Goal: Information Seeking & Learning: Learn about a topic

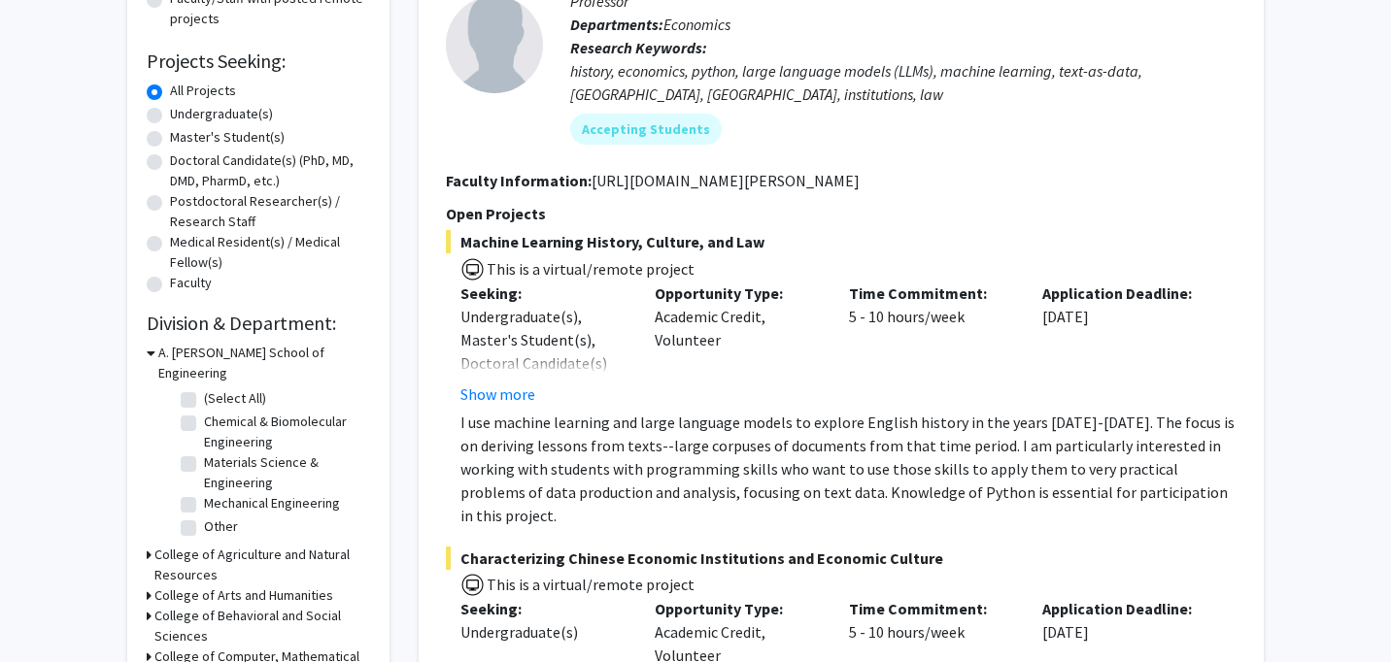
scroll to position [276, 0]
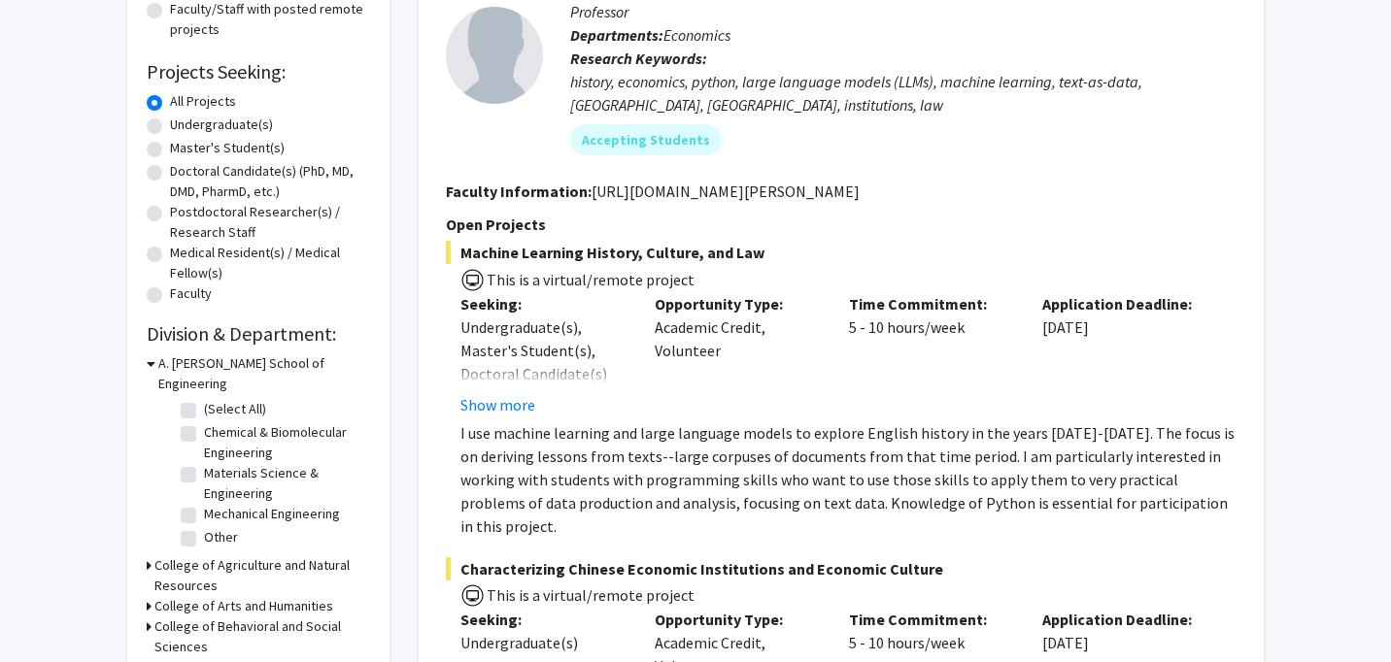
click at [170, 120] on label "Undergraduate(s)" at bounding box center [221, 125] width 103 height 20
click at [170, 120] on input "Undergraduate(s)" at bounding box center [176, 121] width 13 height 13
radio input "true"
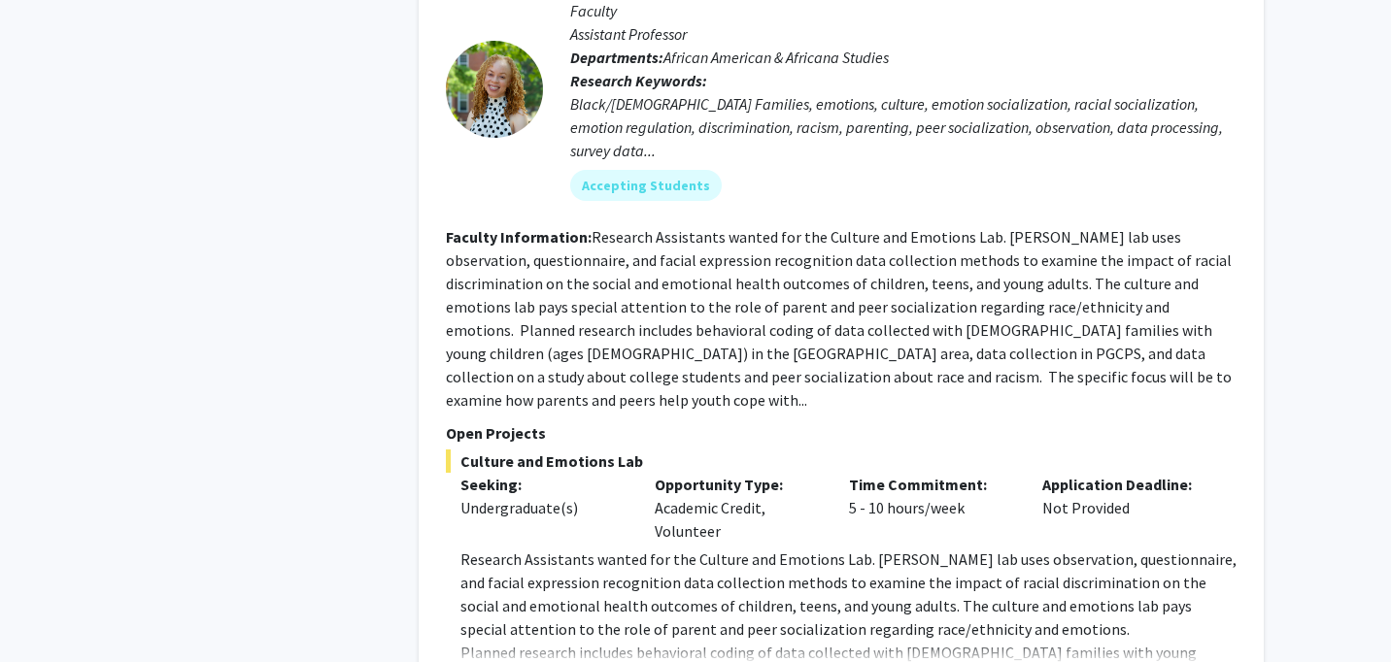
scroll to position [9112, 0]
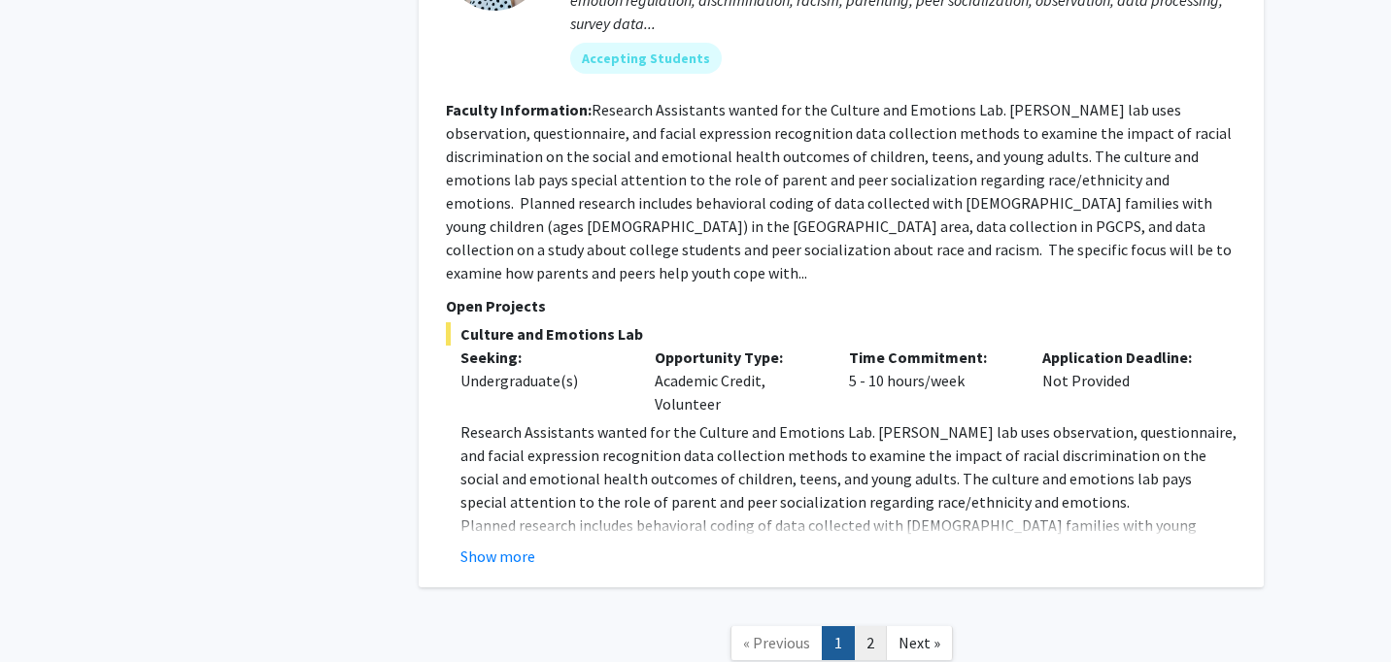
click at [868, 626] on link "2" at bounding box center [870, 643] width 33 height 34
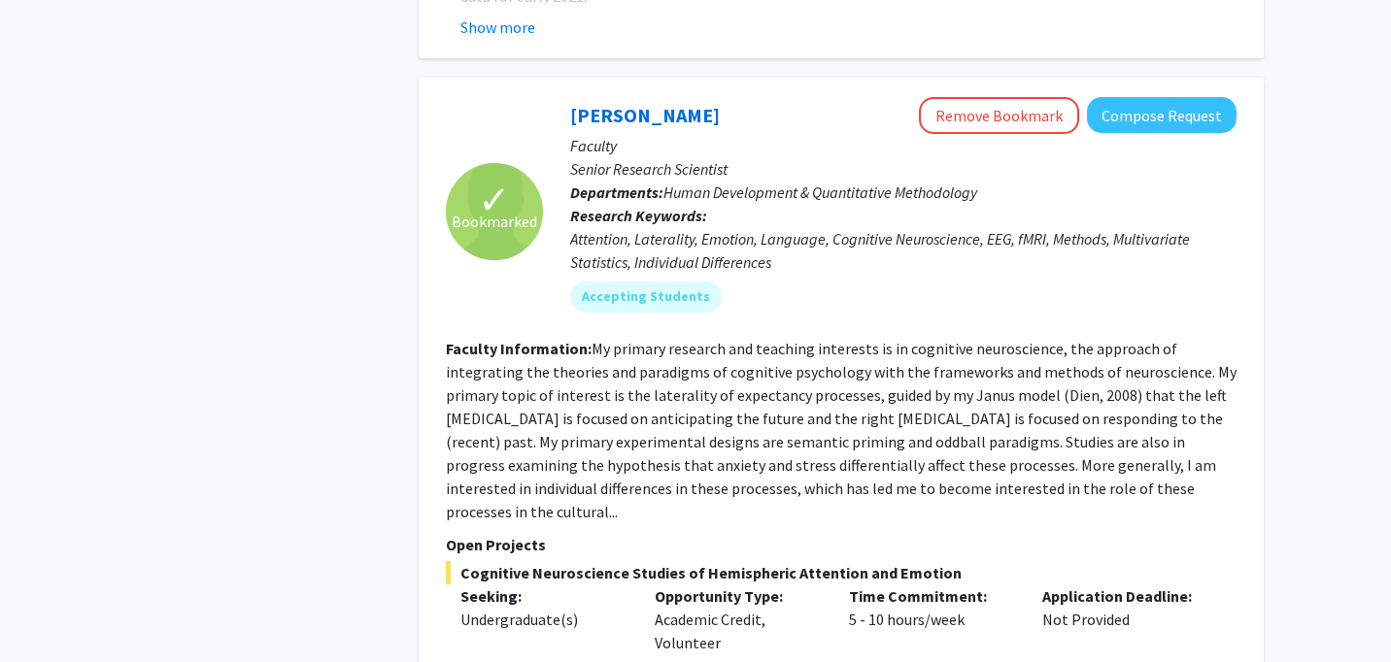
scroll to position [3908, 0]
click at [1004, 98] on button "Remove Bookmark" at bounding box center [999, 116] width 160 height 37
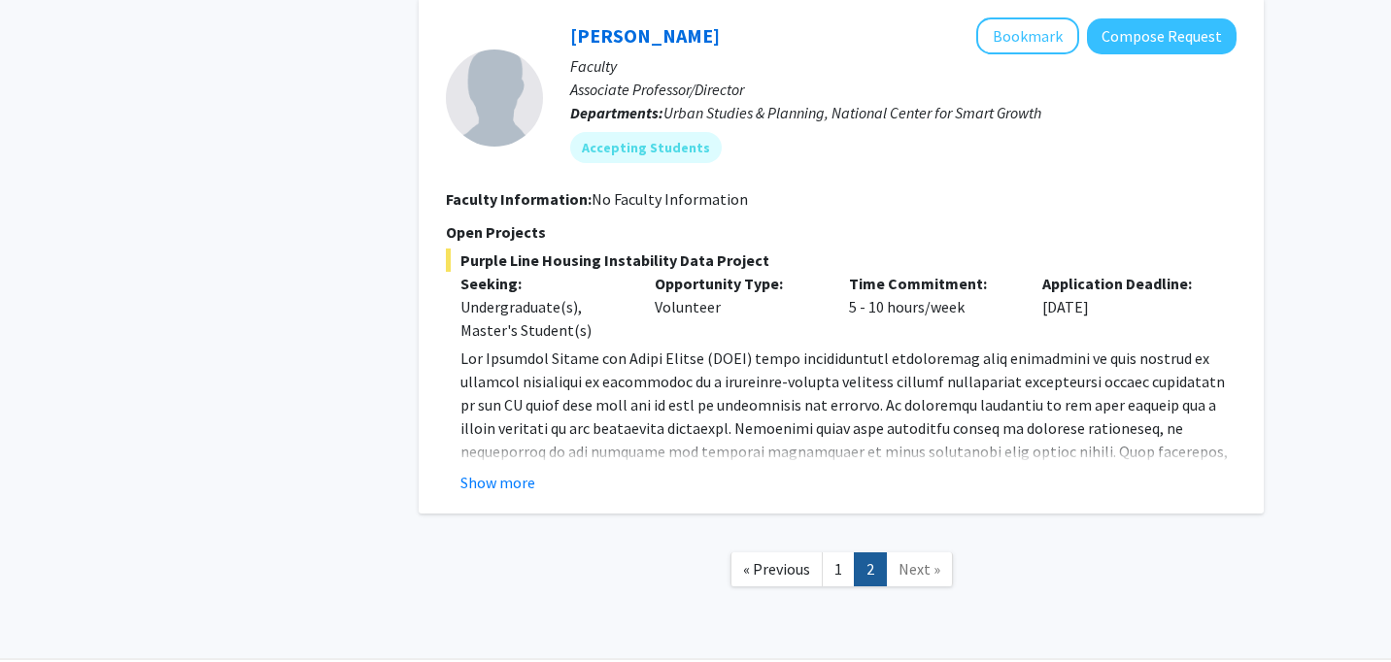
scroll to position [5315, 0]
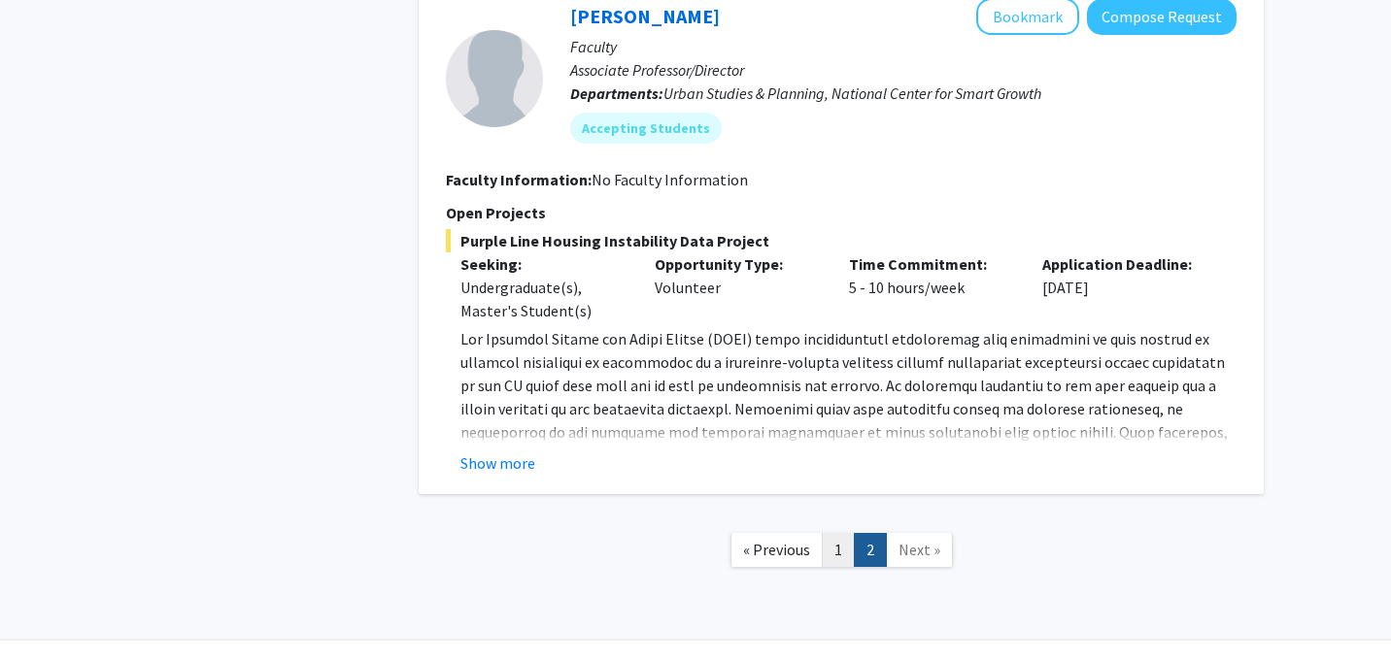
click at [844, 533] on link "1" at bounding box center [838, 550] width 33 height 34
